Goal: Register for event/course

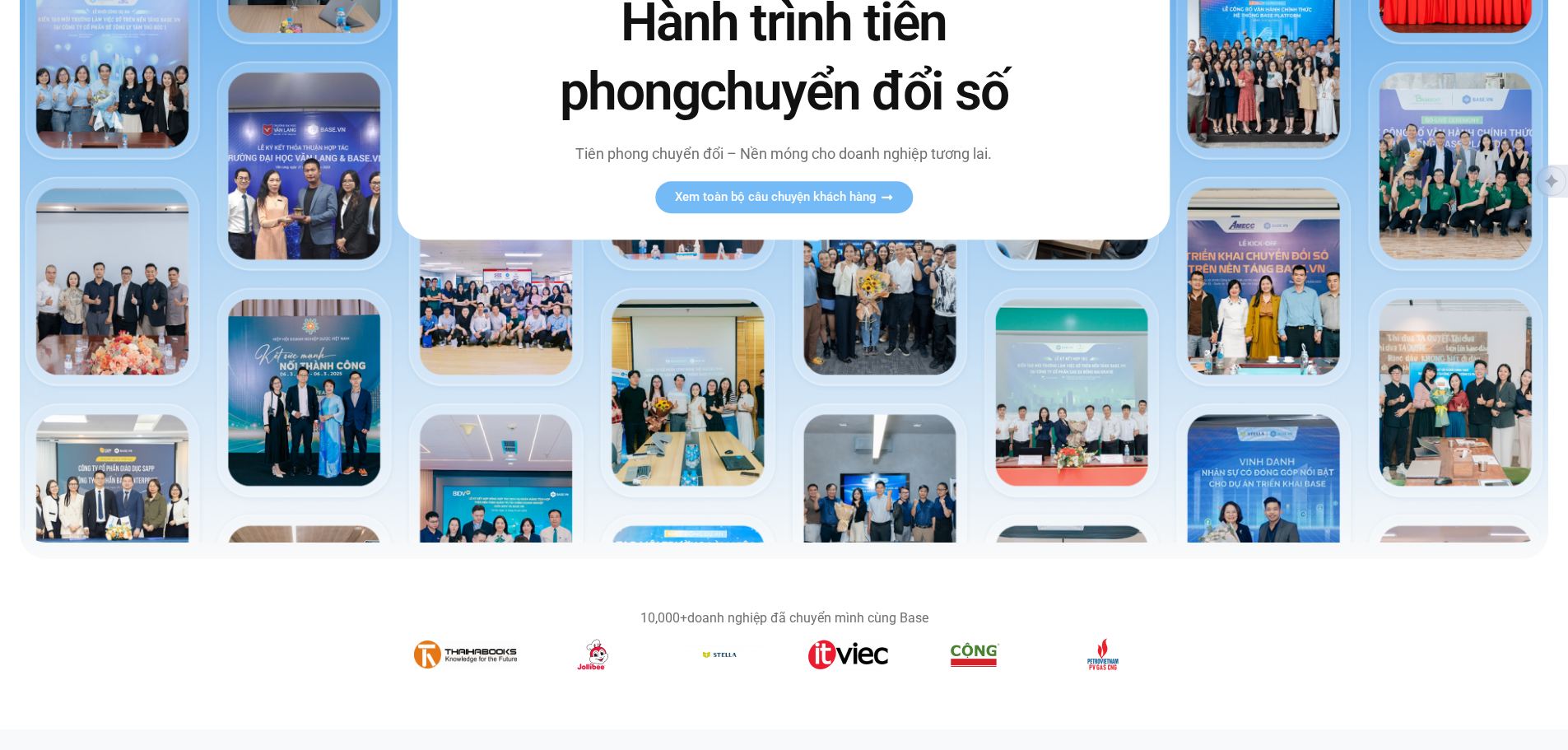
scroll to position [438, 0]
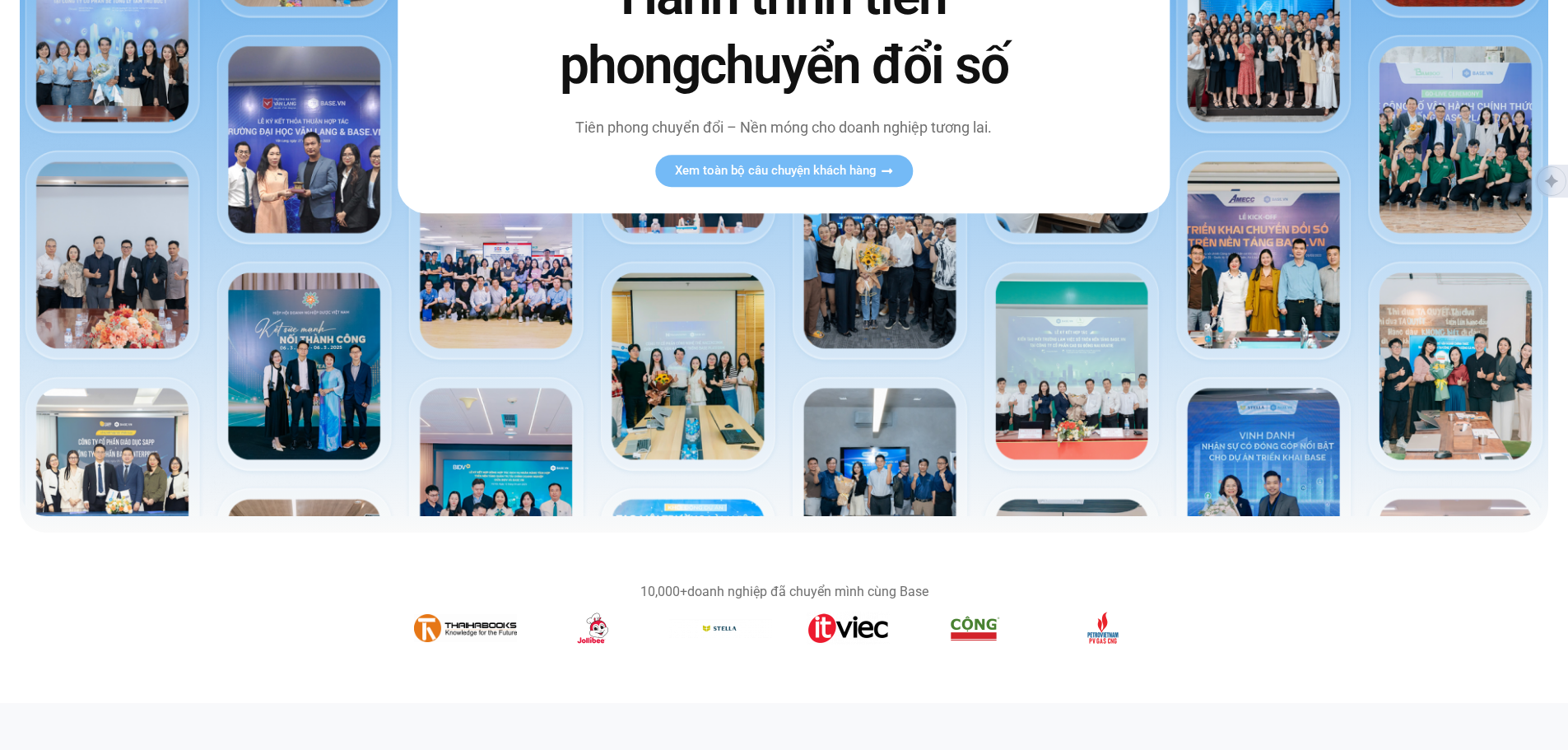
click at [1348, 286] on img at bounding box center [784, 67] width 1529 height 899
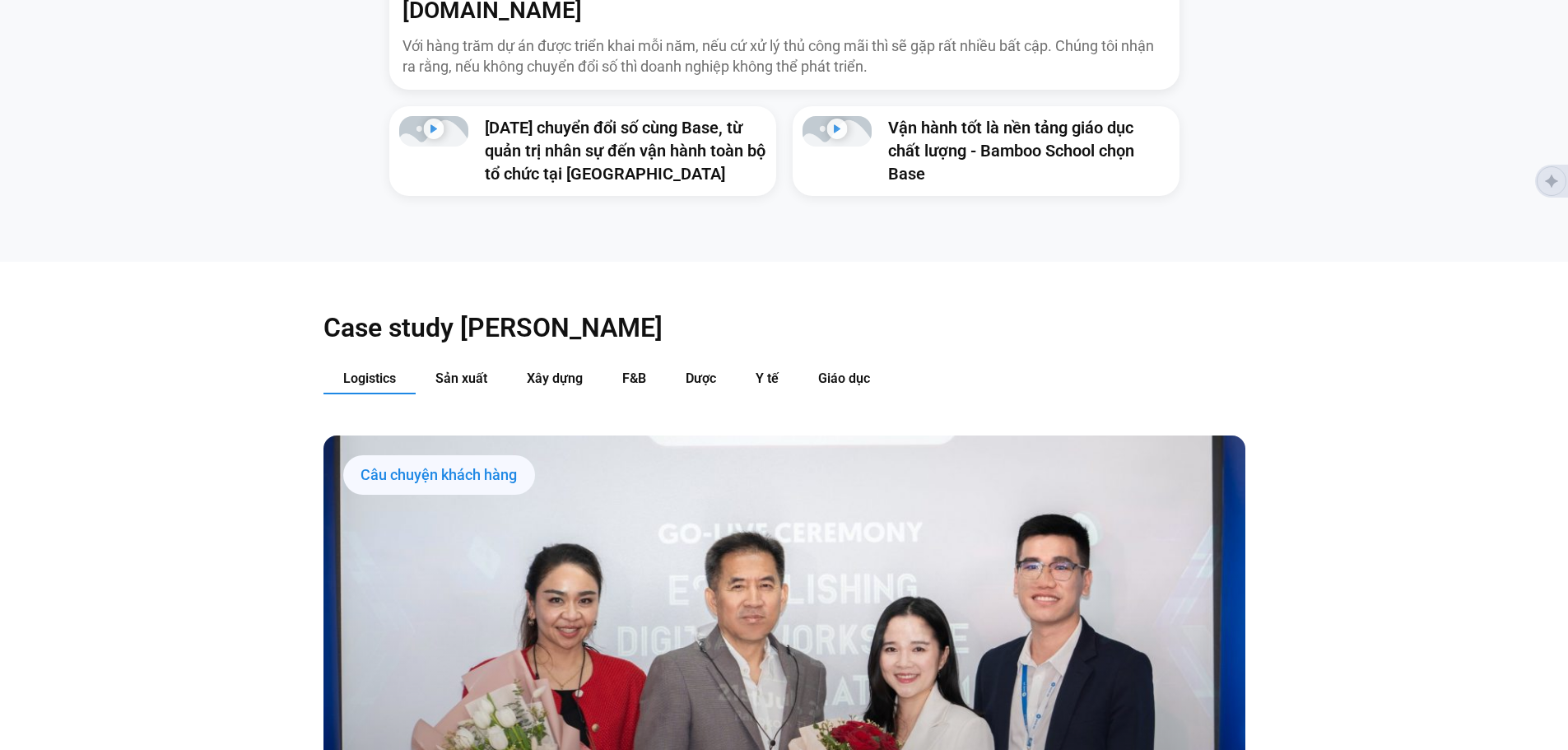
scroll to position [1756, 0]
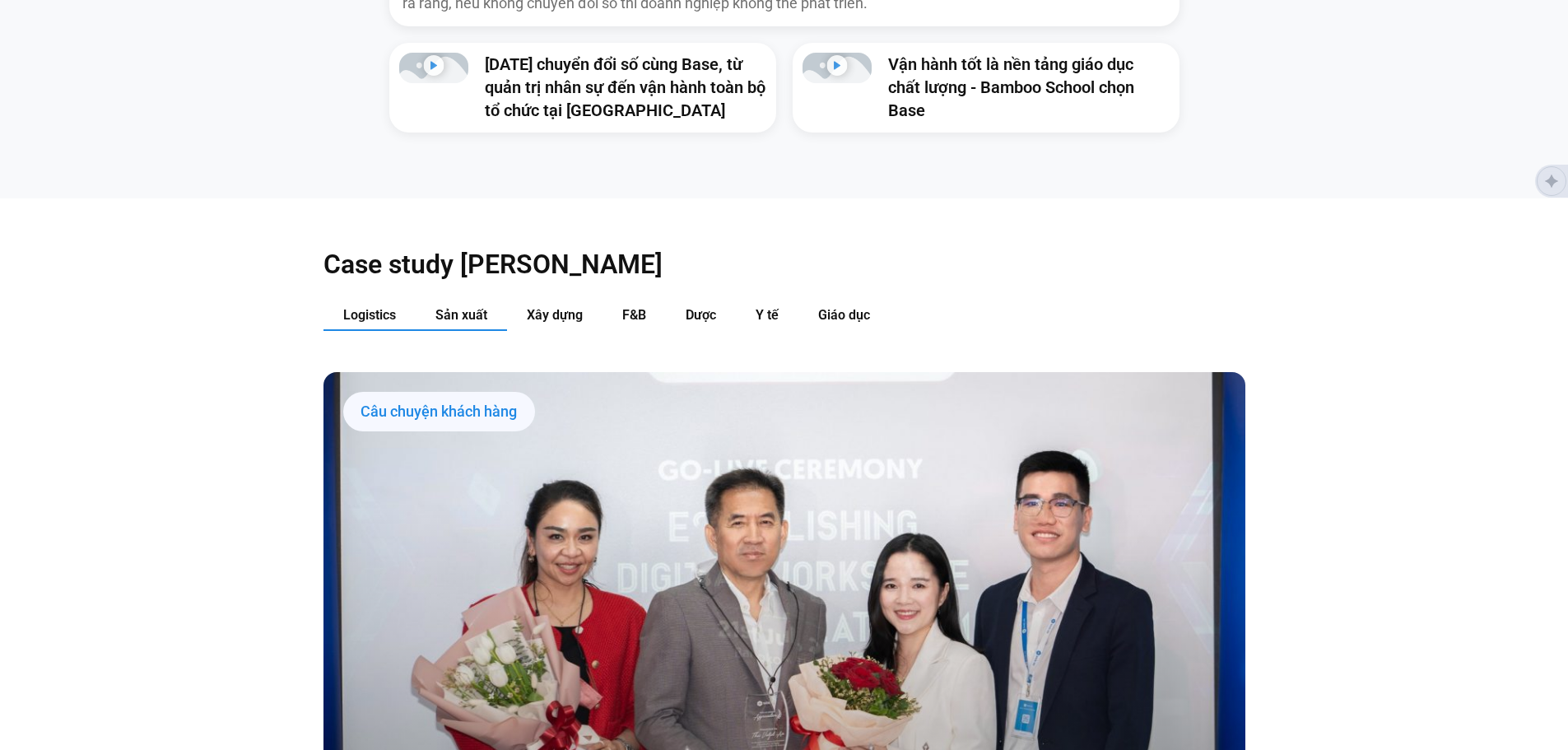
click at [460, 301] on button "Sản xuất" at bounding box center [461, 315] width 92 height 30
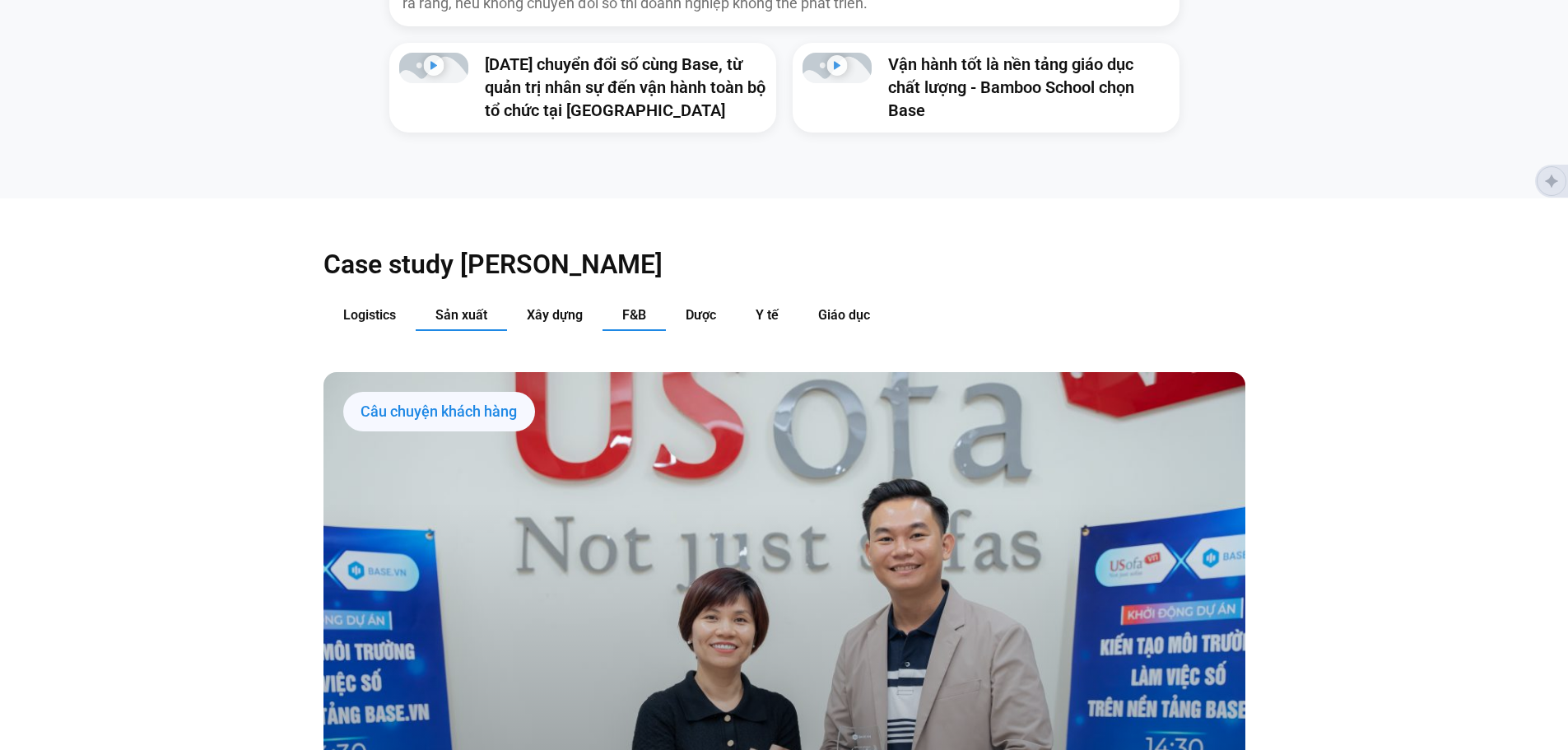
click at [620, 301] on button "F&B" at bounding box center [634, 315] width 63 height 30
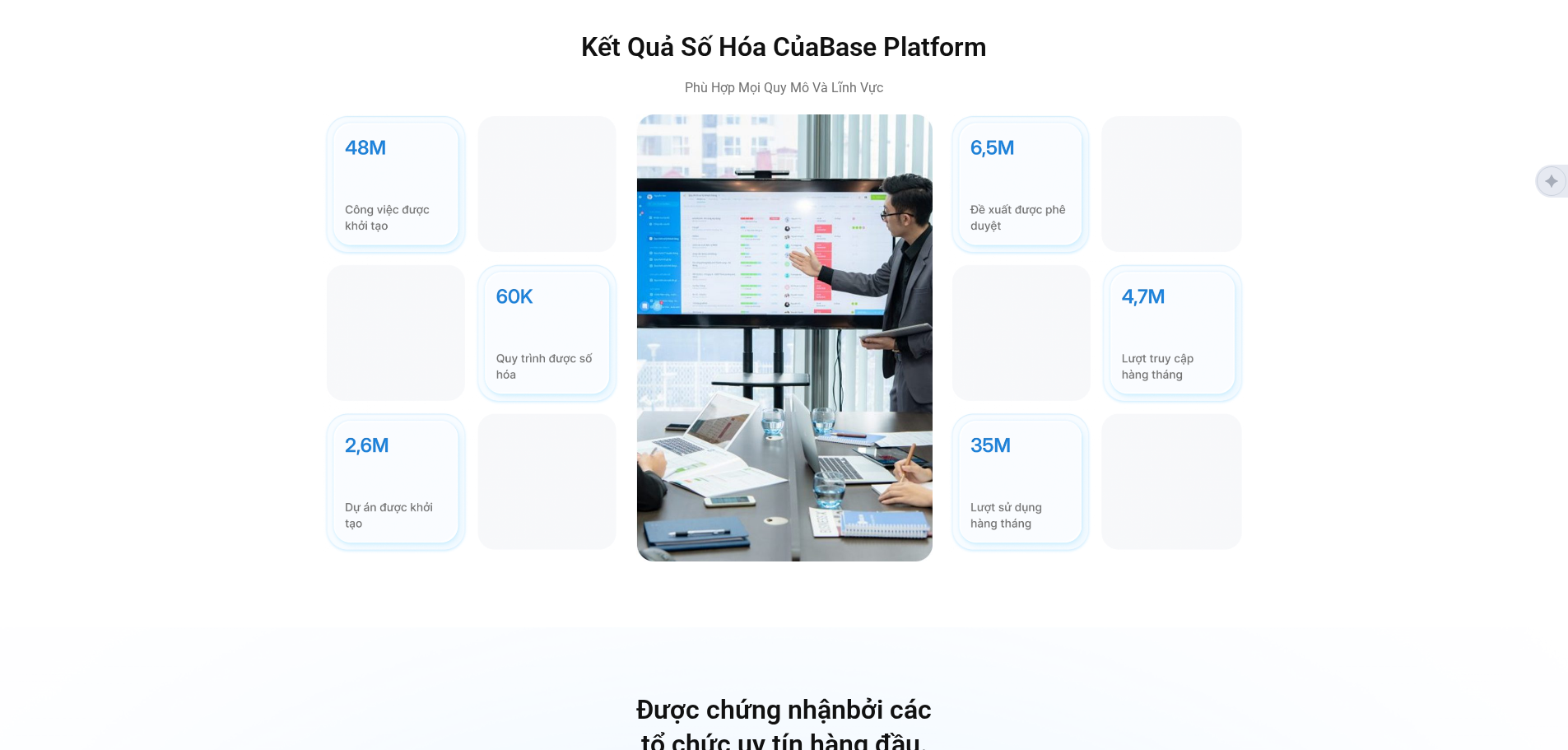
scroll to position [5048, 0]
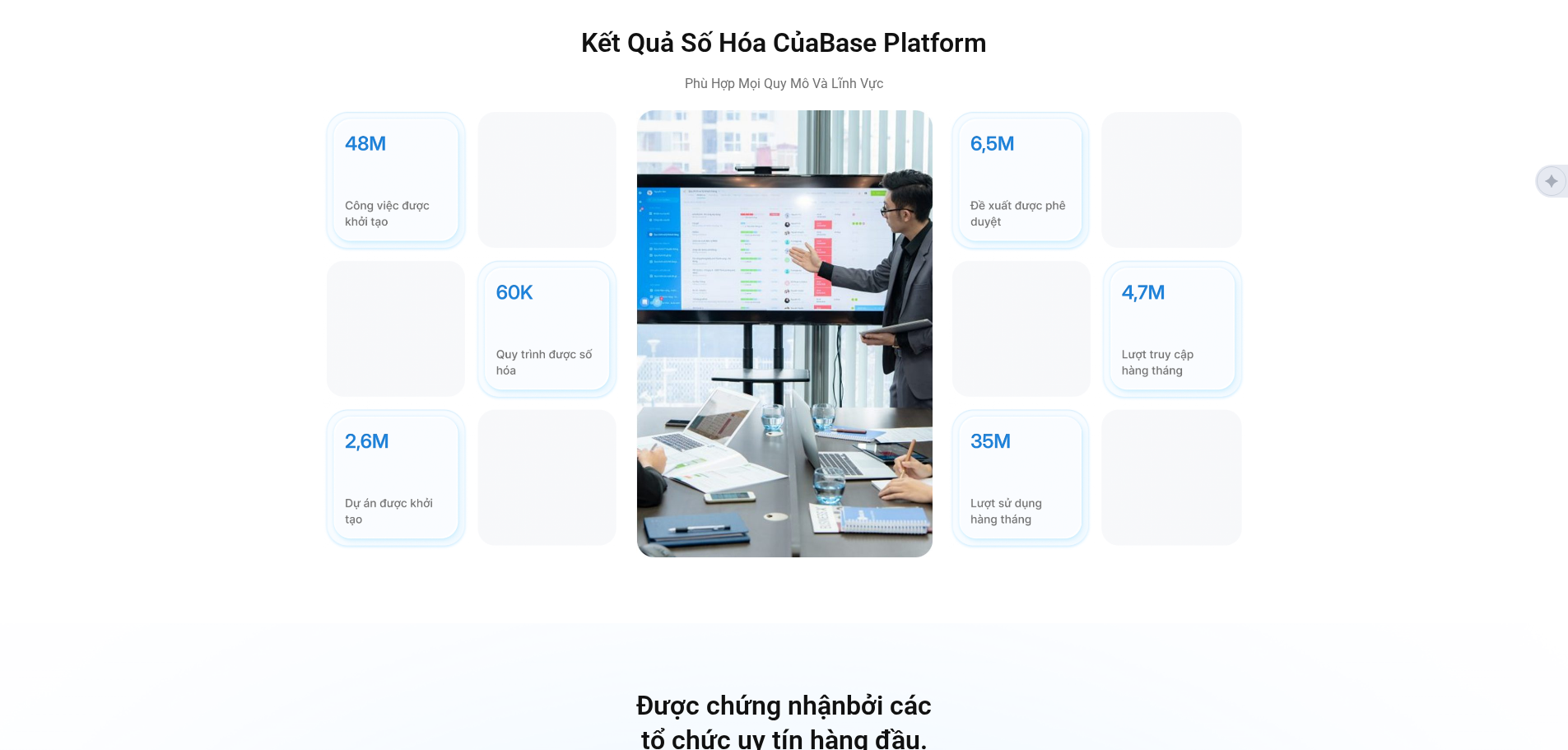
click at [1061, 214] on img at bounding box center [1097, 329] width 296 height 439
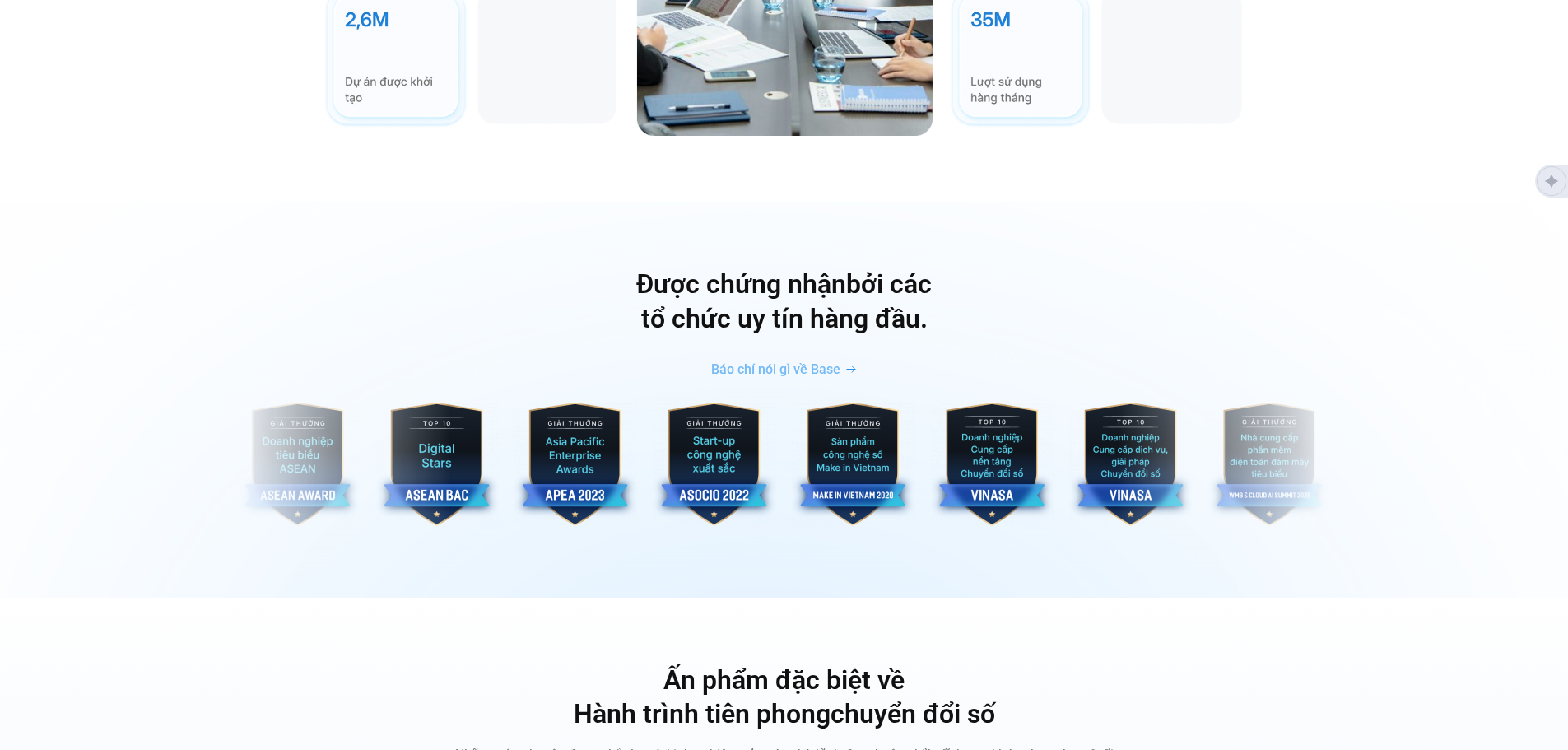
scroll to position [5487, 0]
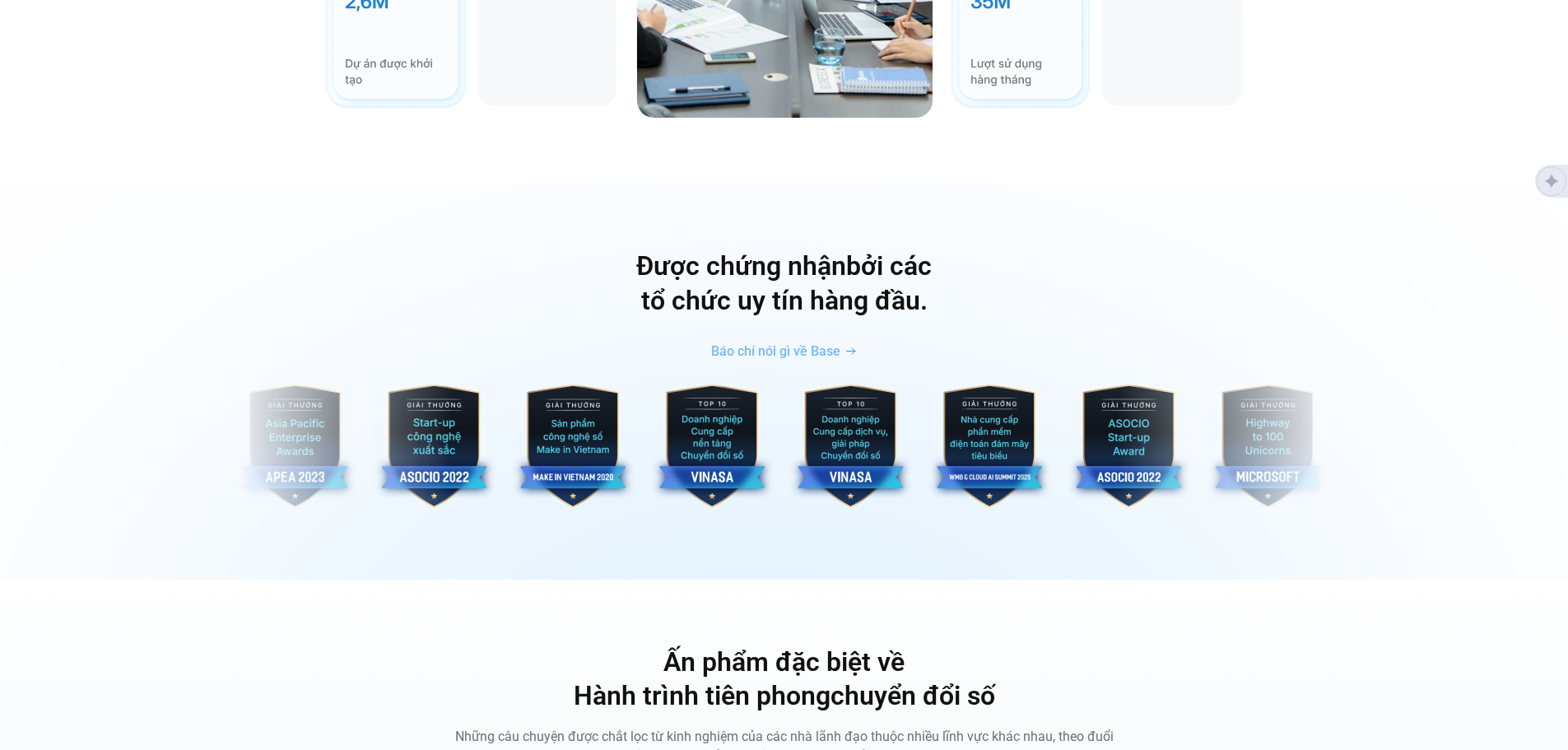
click at [469, 350] on div "Được chứng nhận bởi các tổ chức uy tín hàng đầu. Báo chí nói gì về Base" at bounding box center [783, 381] width 1543 height 263
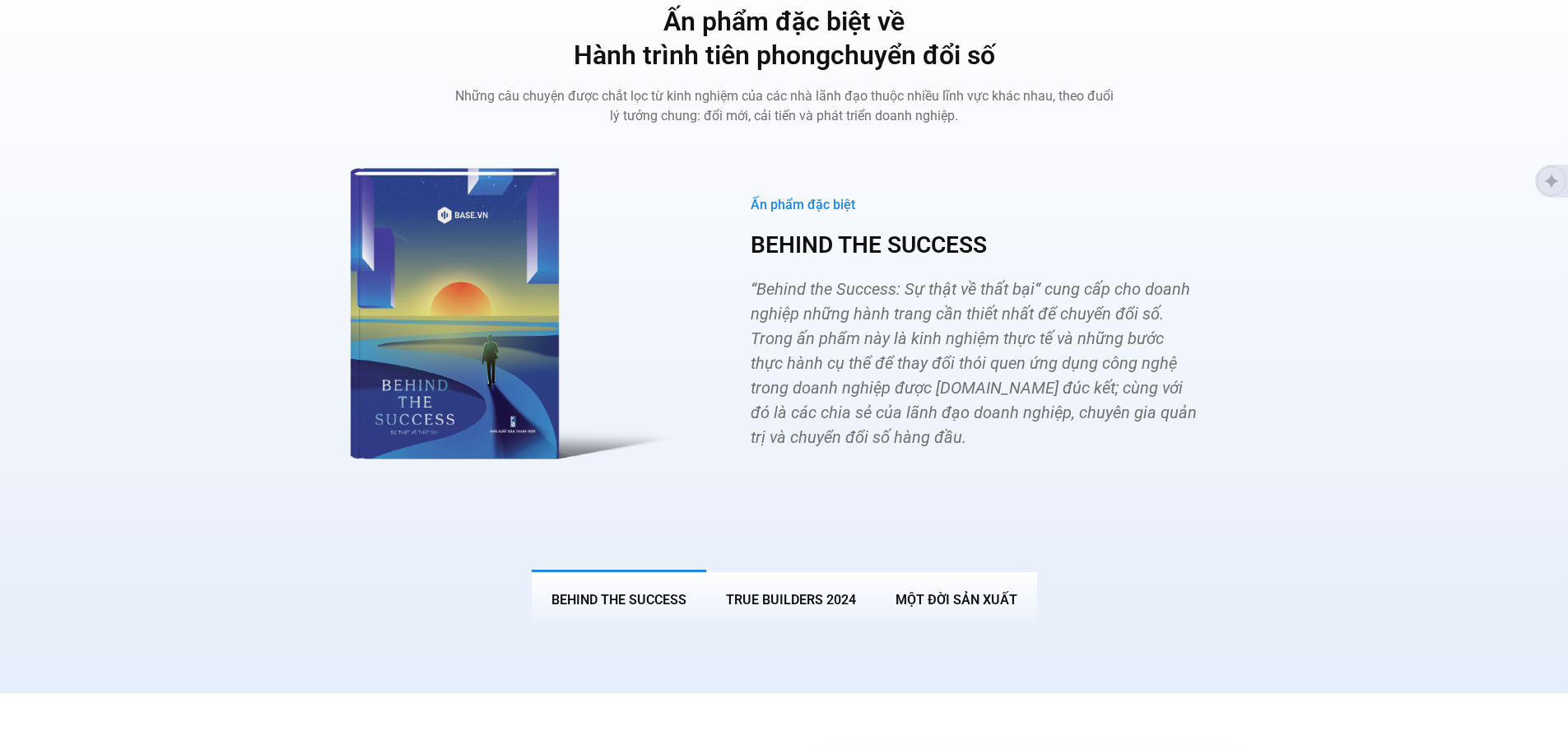
scroll to position [6256, 0]
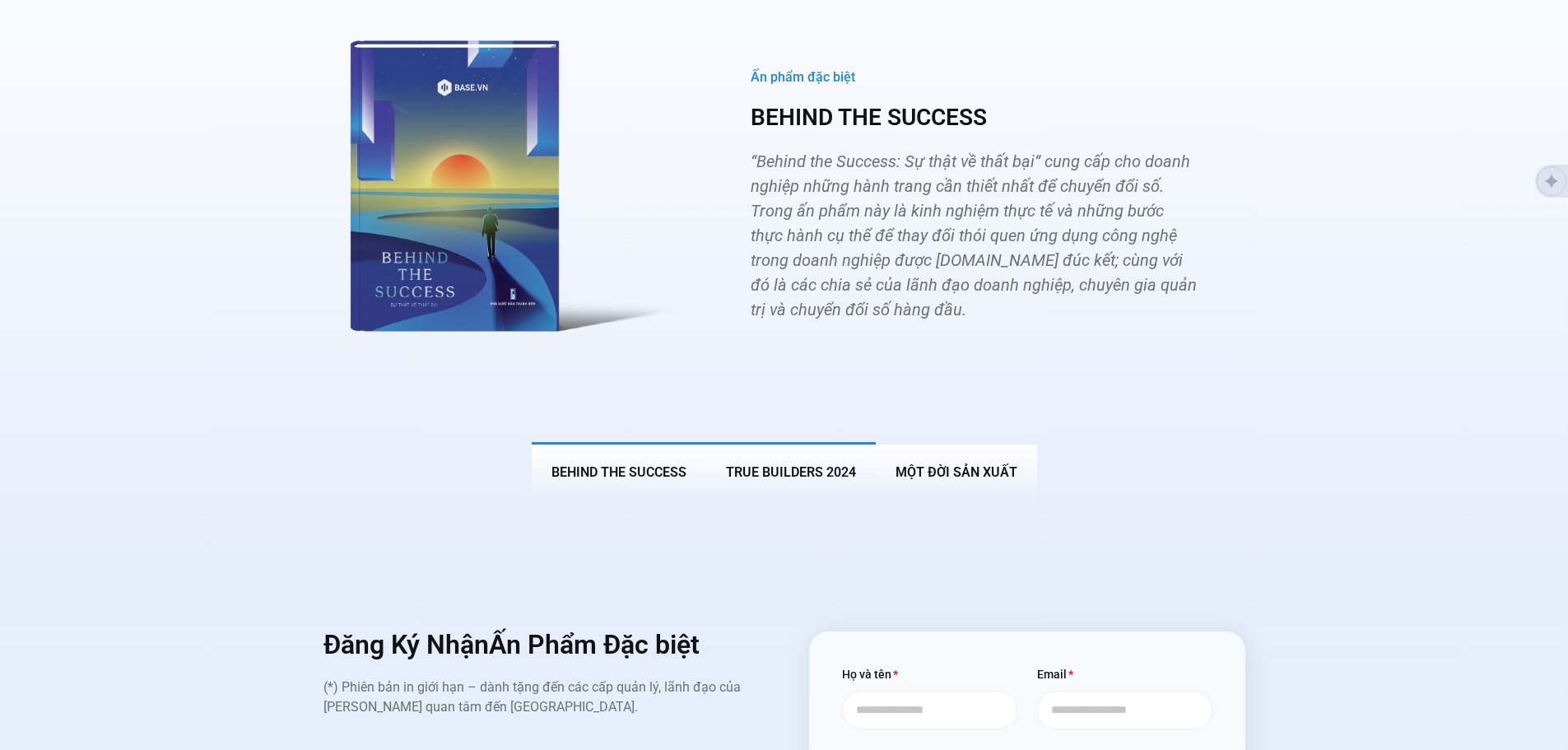
click at [756, 442] on button "True Builders 2024" at bounding box center [790, 470] width 170 height 58
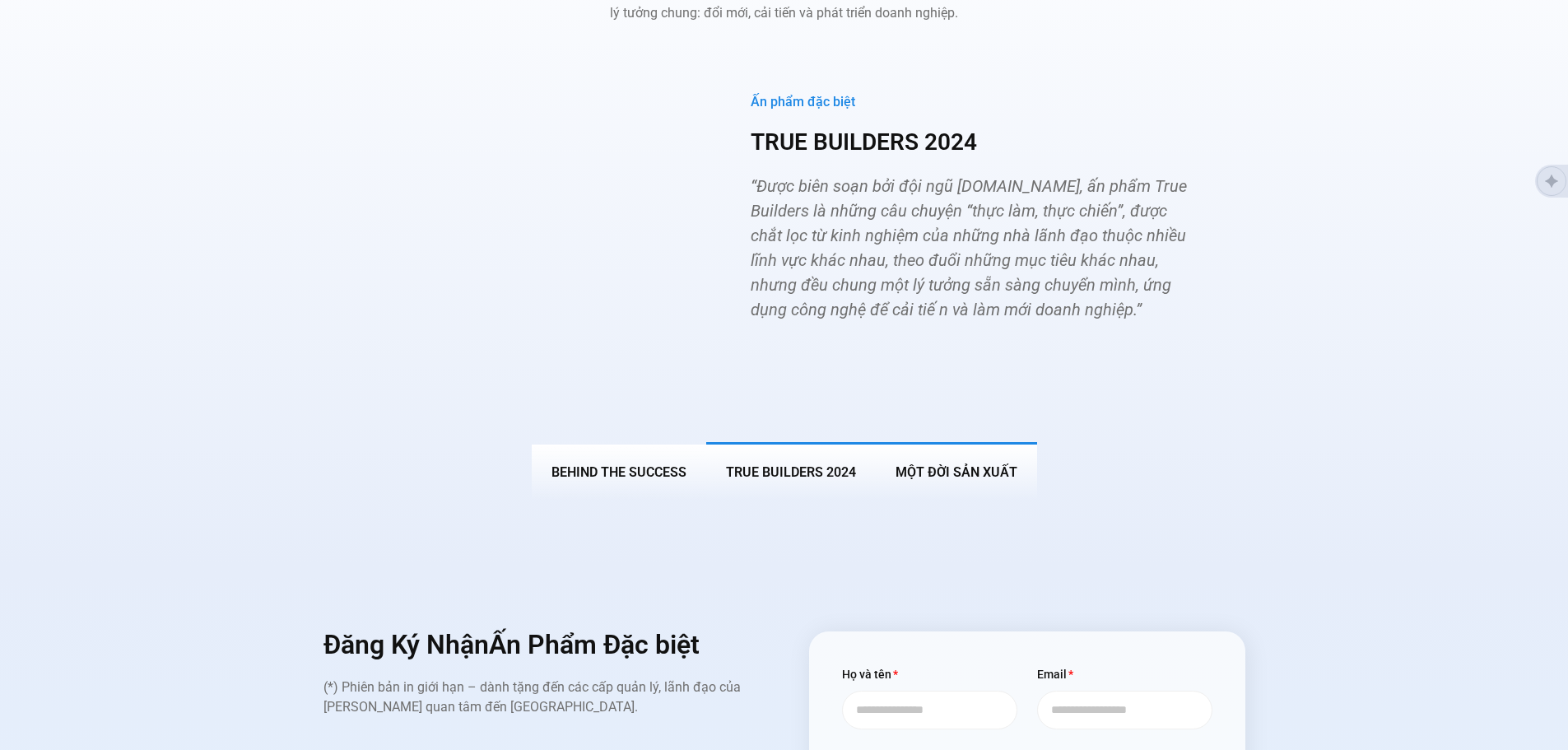
click at [940, 442] on button "MỘT ĐỜI SẢN XUẤT" at bounding box center [956, 470] width 161 height 58
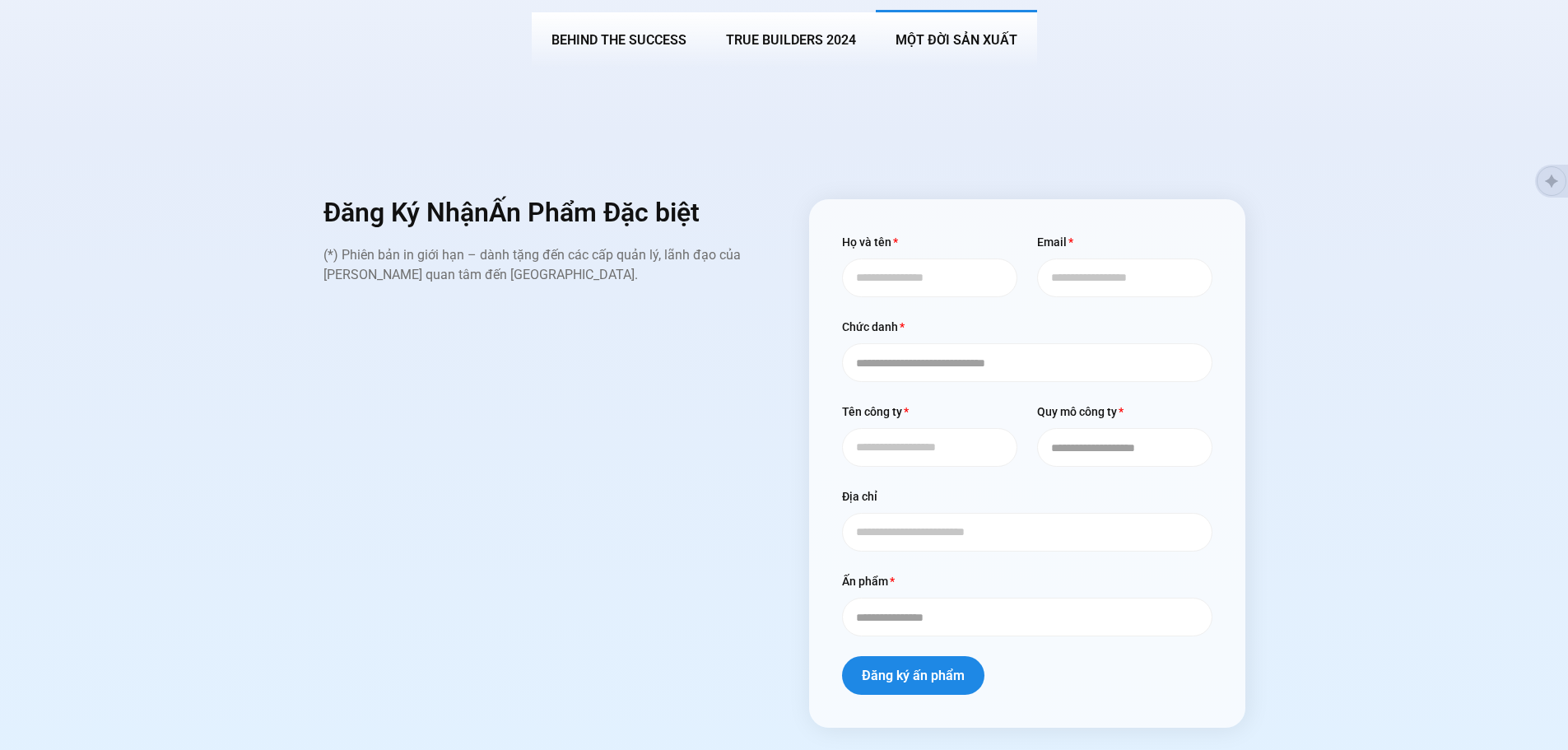
scroll to position [6669, 0]
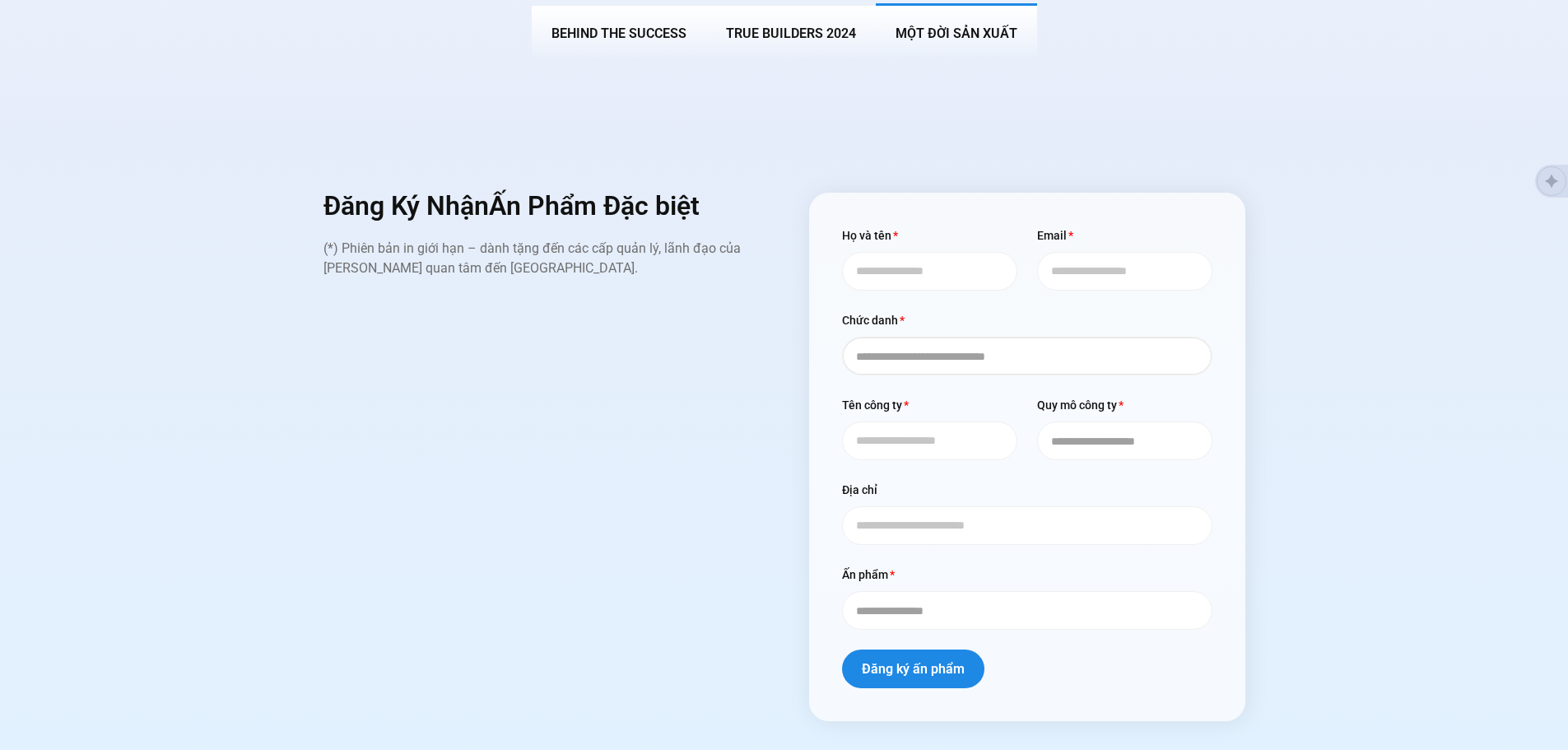
click at [894, 337] on select "**********" at bounding box center [1027, 356] width 370 height 39
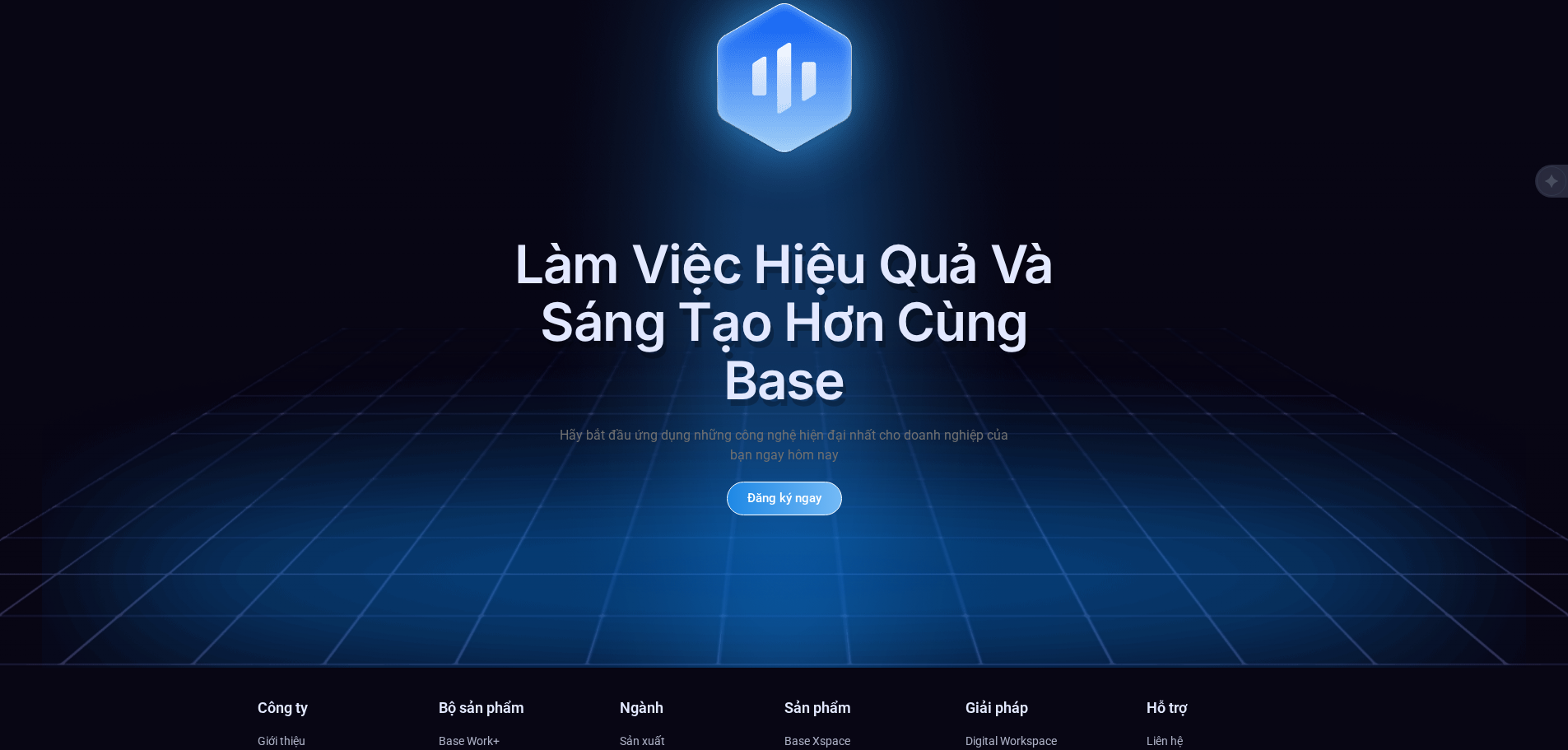
scroll to position [7548, 0]
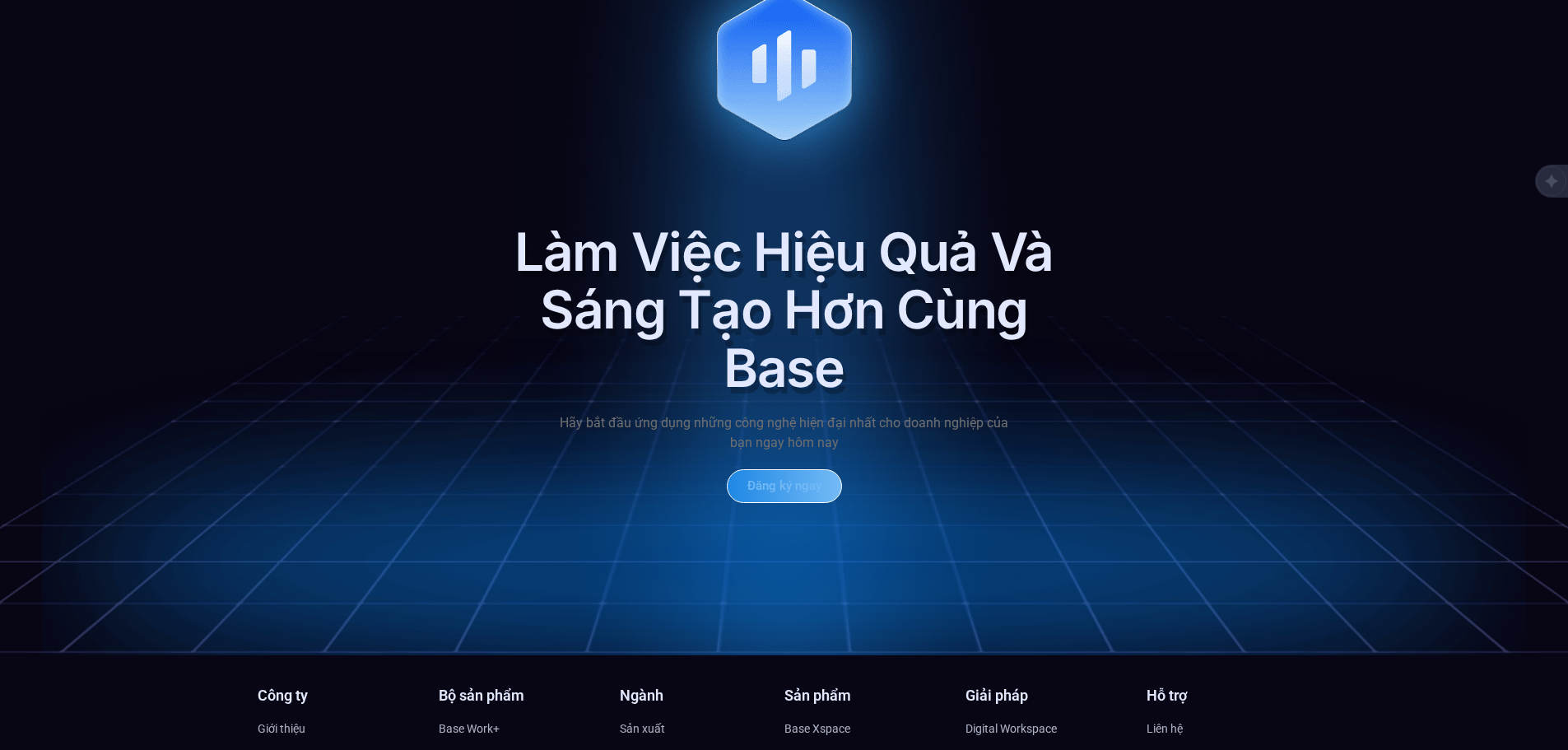
click at [763, 469] on link "Đăng ký ngay" at bounding box center [785, 486] width 116 height 34
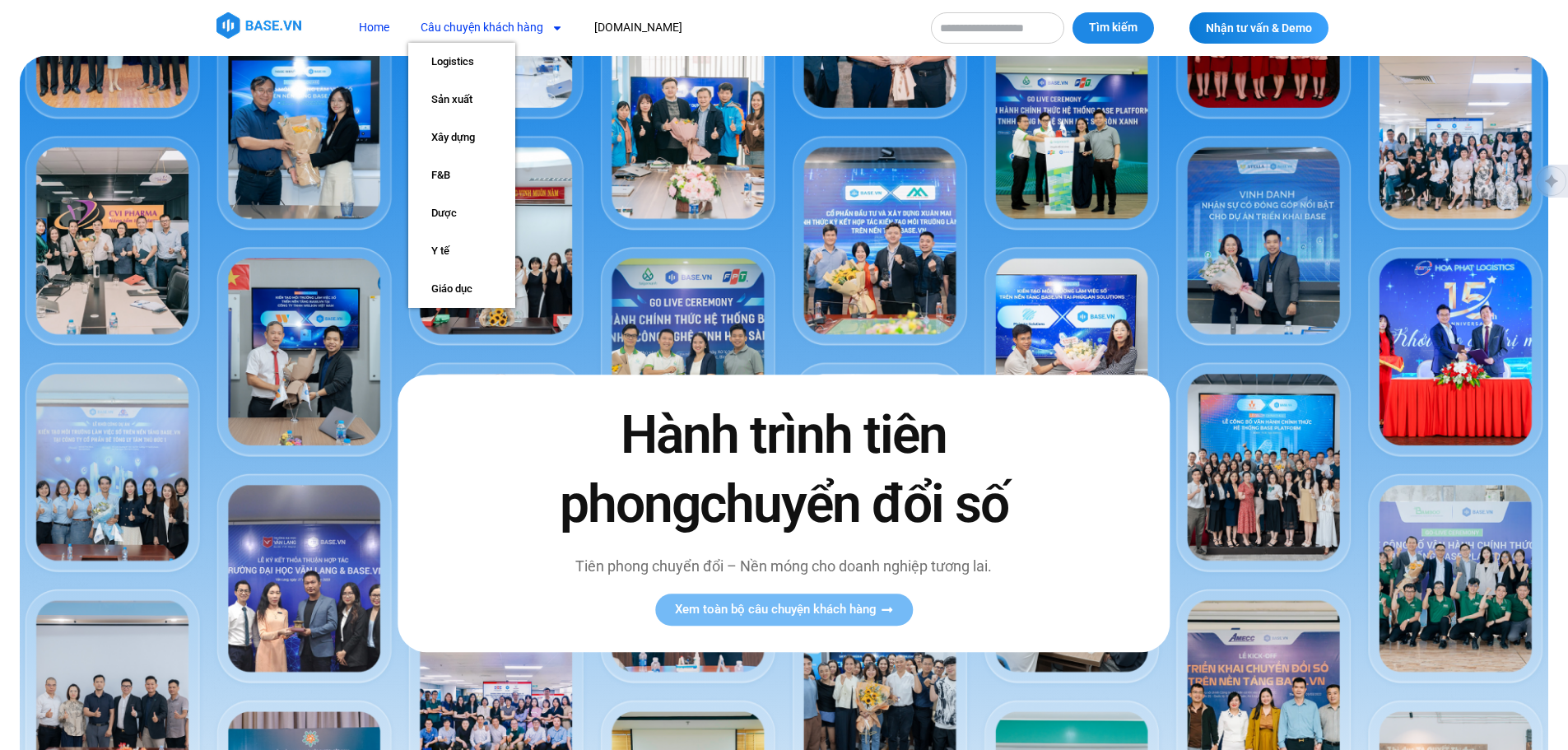
click at [487, 33] on link "Câu chuyện khách hàng" at bounding box center [491, 27] width 167 height 30
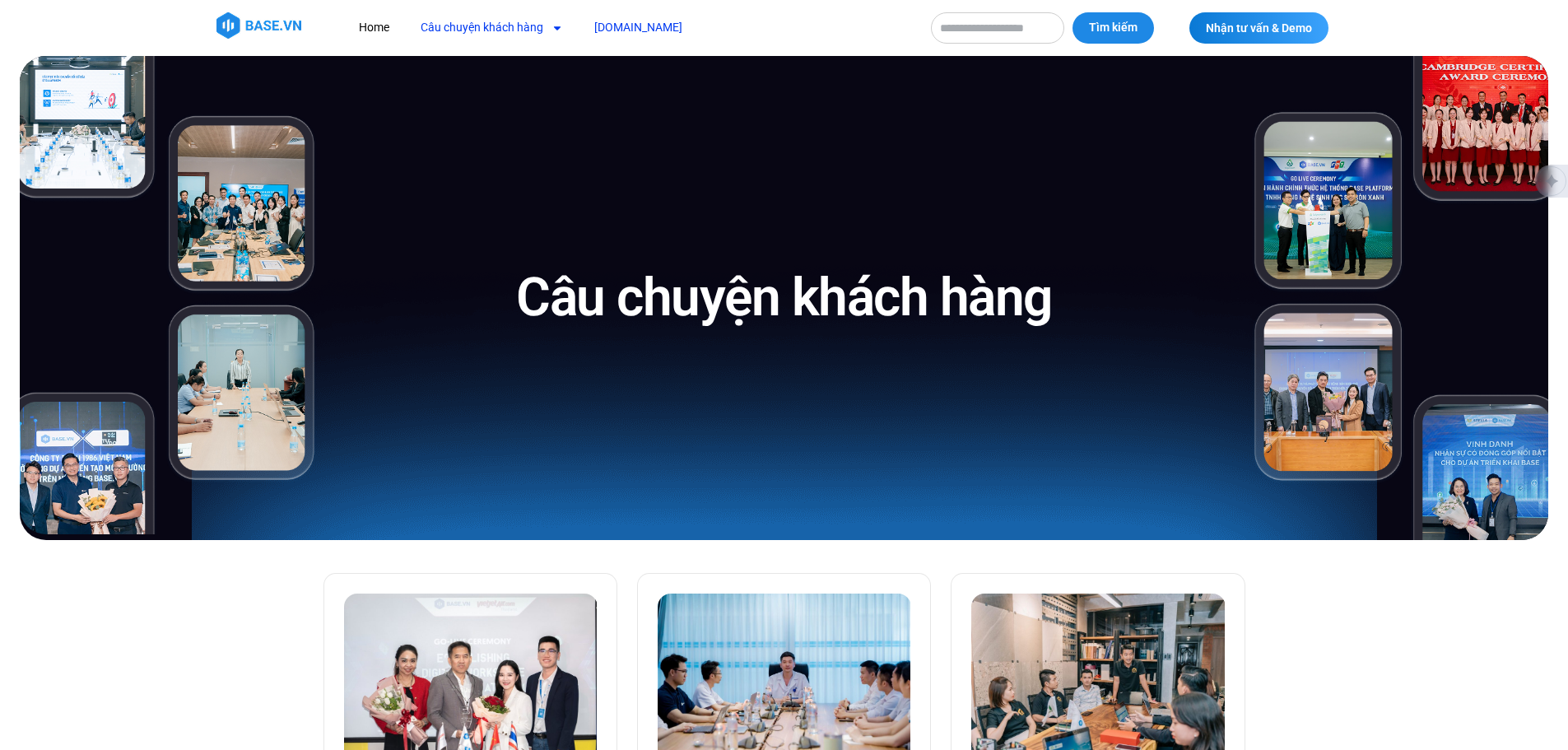
click at [613, 34] on link "[DOMAIN_NAME]" at bounding box center [638, 27] width 113 height 30
